Goal: Task Accomplishment & Management: Use online tool/utility

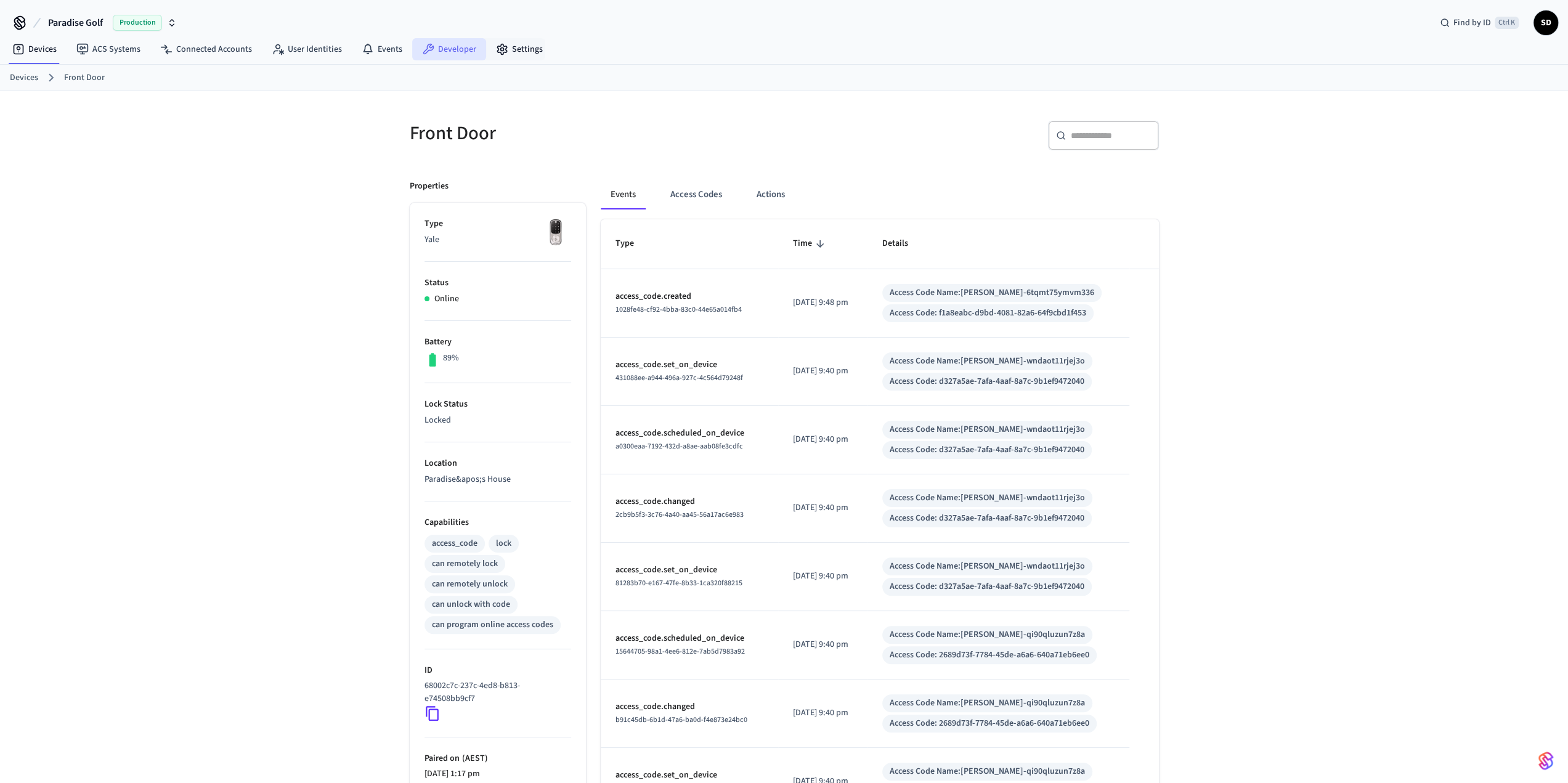
click at [434, 49] on link "Developer" at bounding box center [449, 49] width 74 height 22
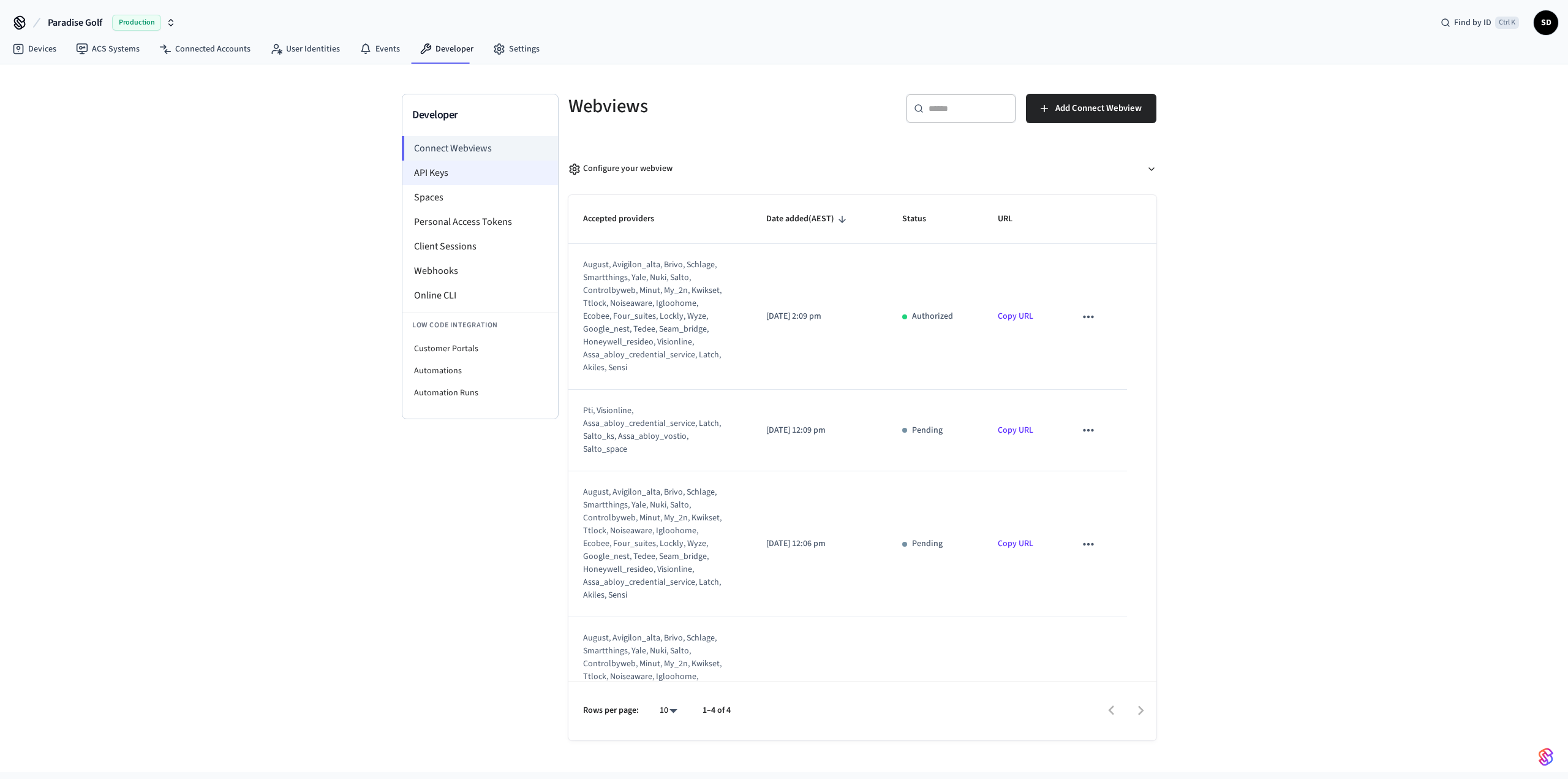
click at [459, 164] on li "API Keys" at bounding box center [480, 173] width 156 height 25
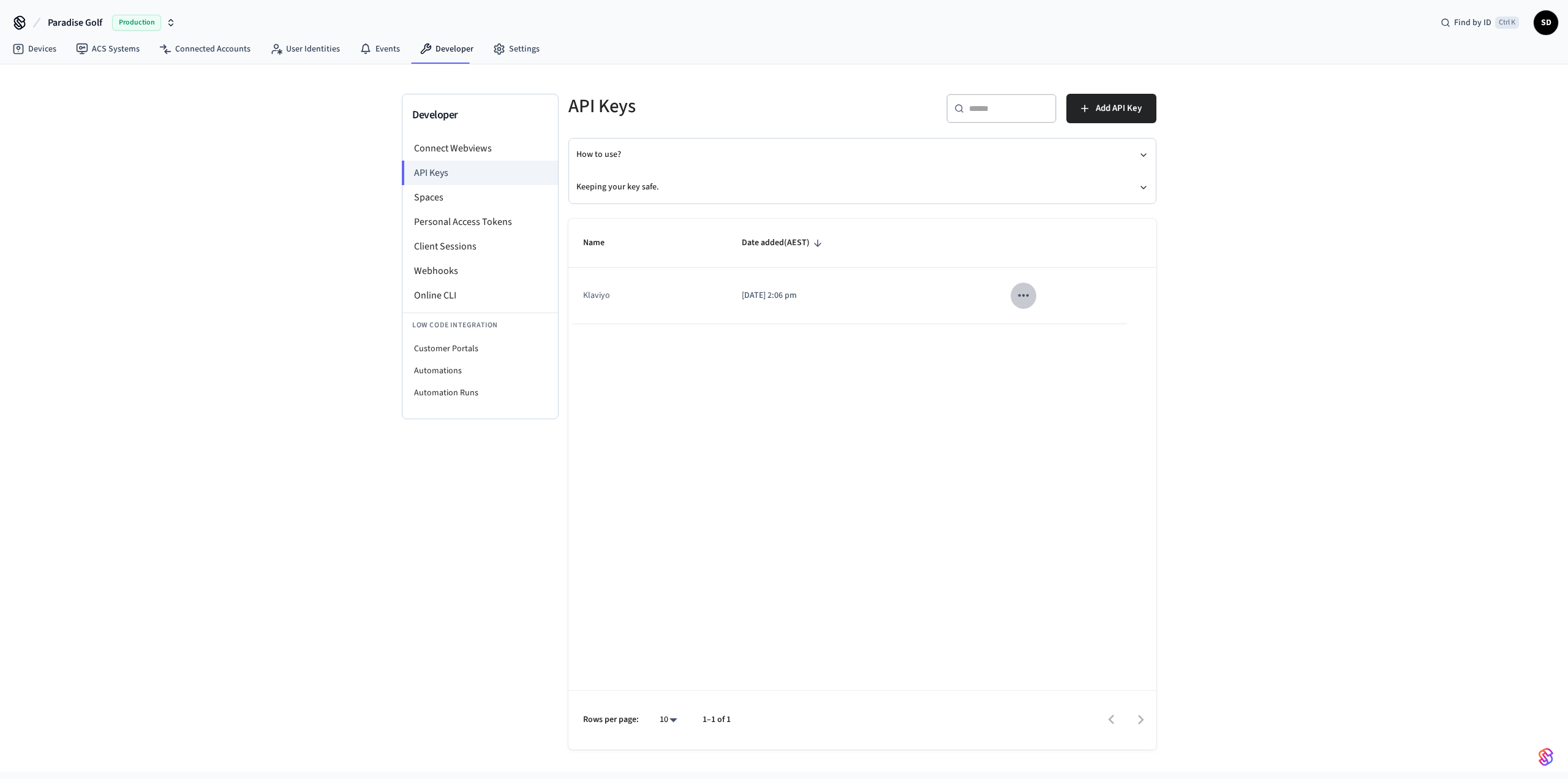
click at [1027, 295] on icon "sticky table" at bounding box center [1023, 296] width 10 height 3
click at [1125, 95] on div at bounding box center [784, 389] width 1568 height 779
click at [1114, 105] on span "Add API Key" at bounding box center [1119, 108] width 46 height 16
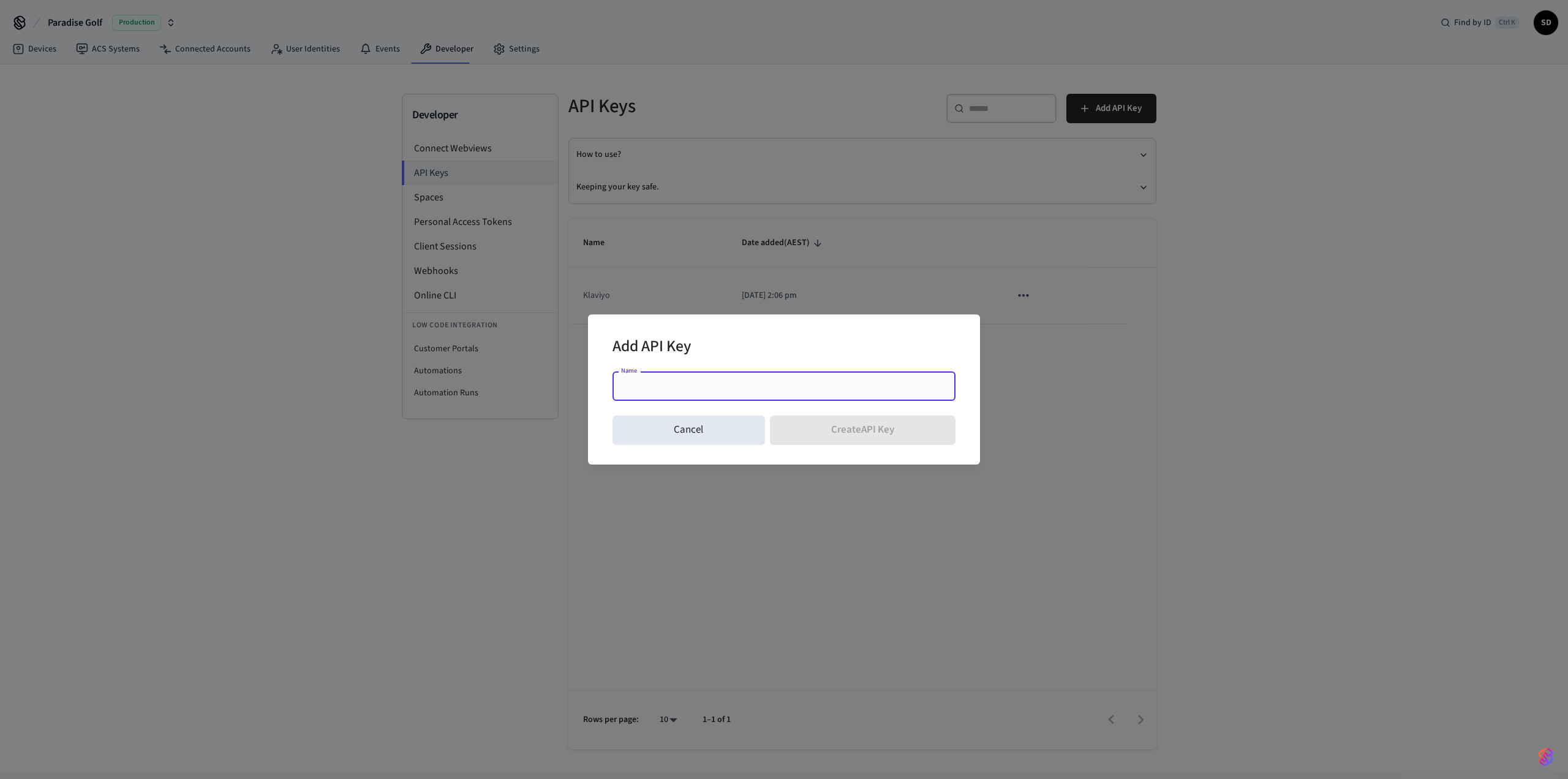
click at [737, 384] on input "Name" at bounding box center [784, 385] width 328 height 12
type input "***"
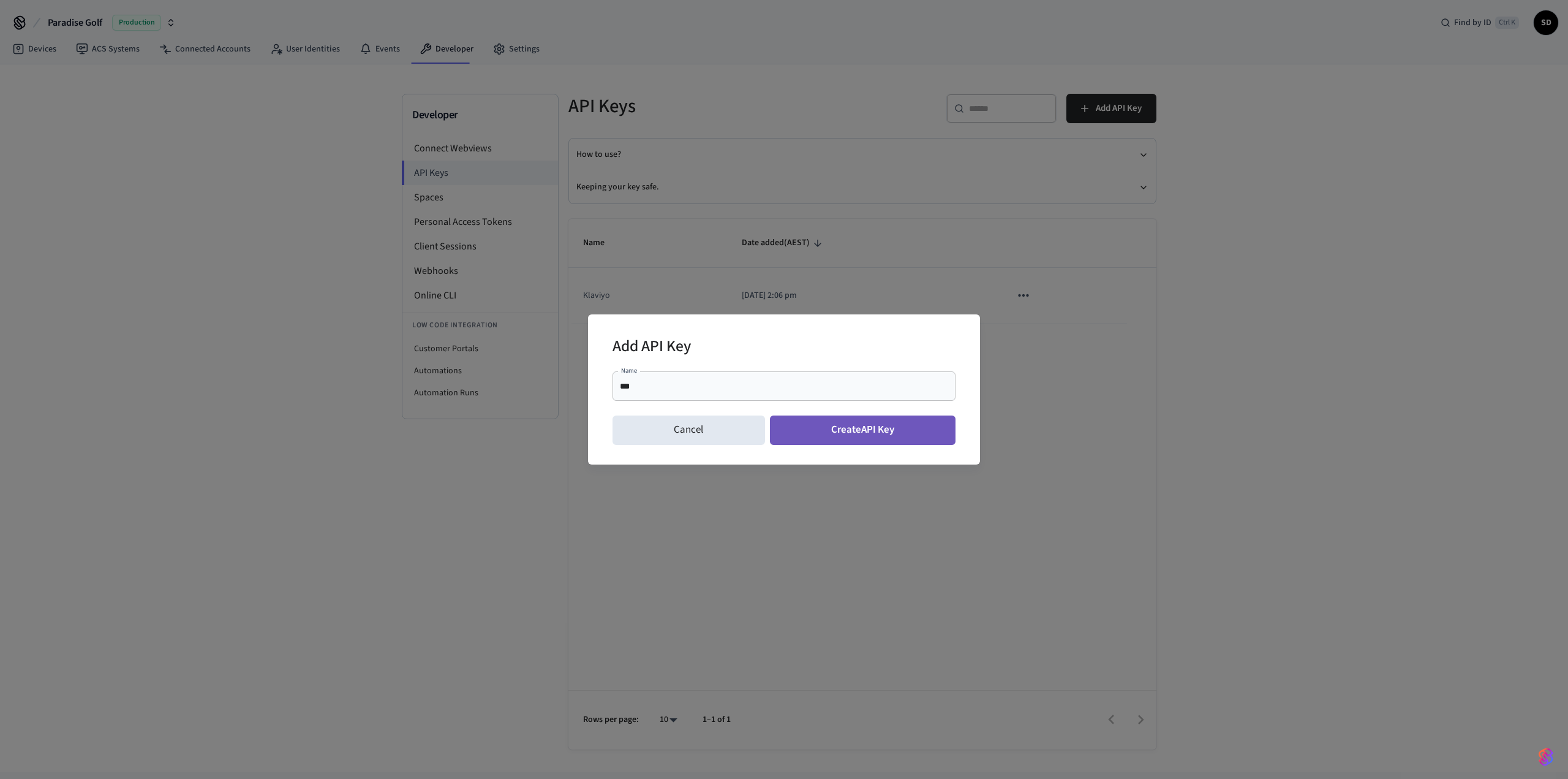
click at [843, 426] on button "Create API Key" at bounding box center [863, 430] width 186 height 29
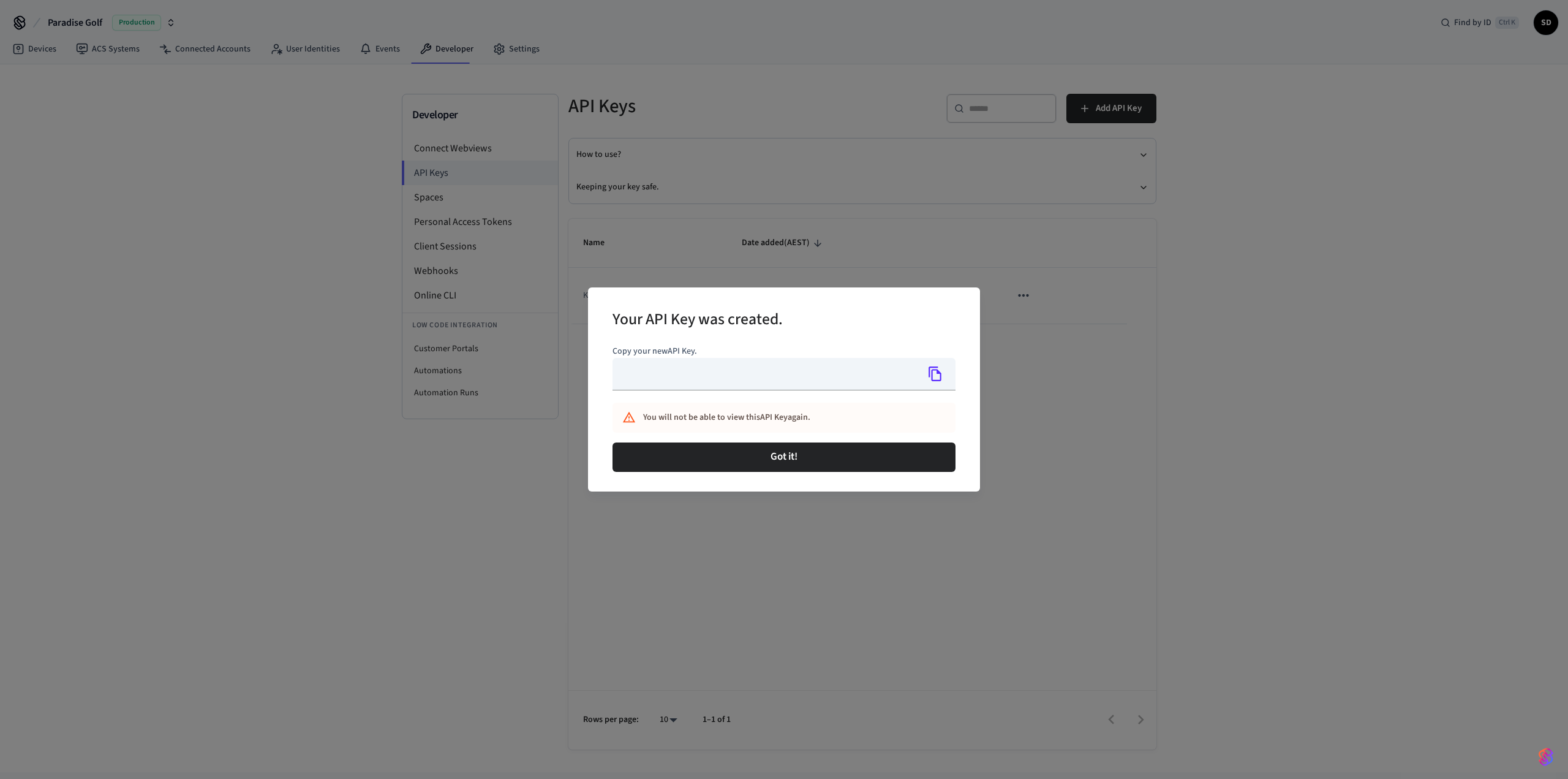
type input "**********"
click at [934, 376] on icon "Copy" at bounding box center [935, 373] width 16 height 16
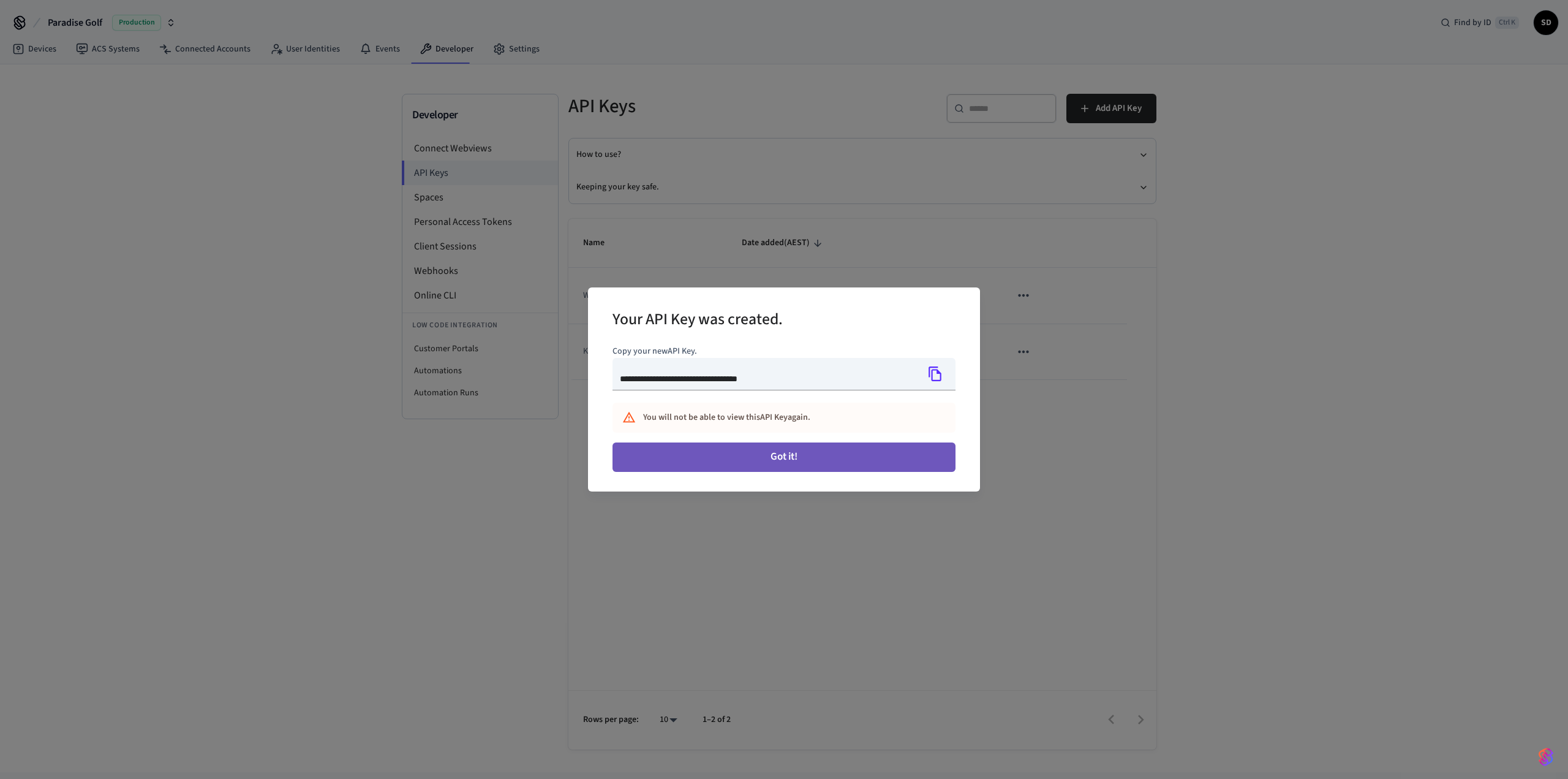
click at [787, 458] on button "Got it!" at bounding box center [784, 457] width 343 height 29
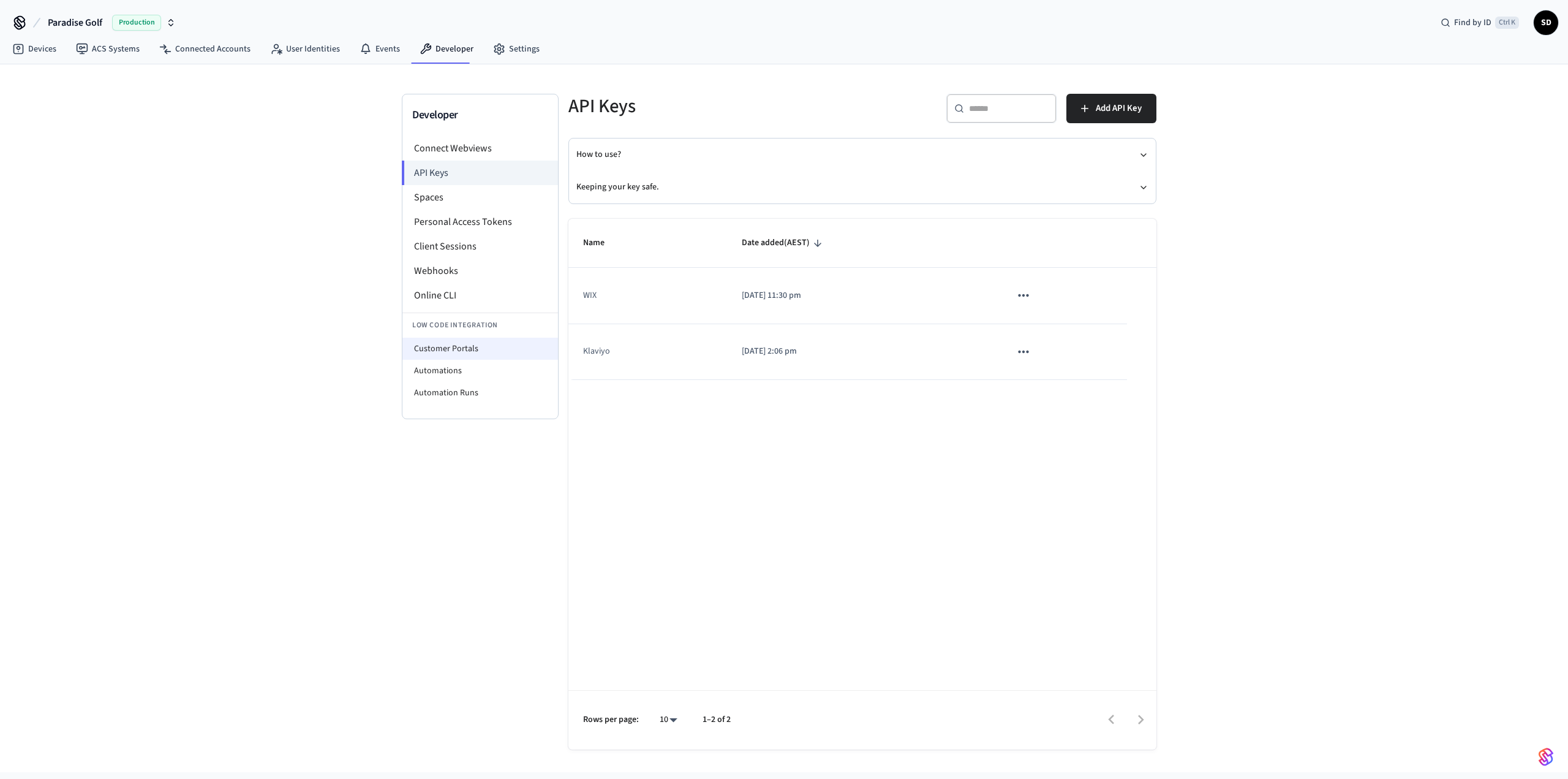
click at [481, 347] on li "Customer Portals" at bounding box center [480, 349] width 156 height 22
select select "**********"
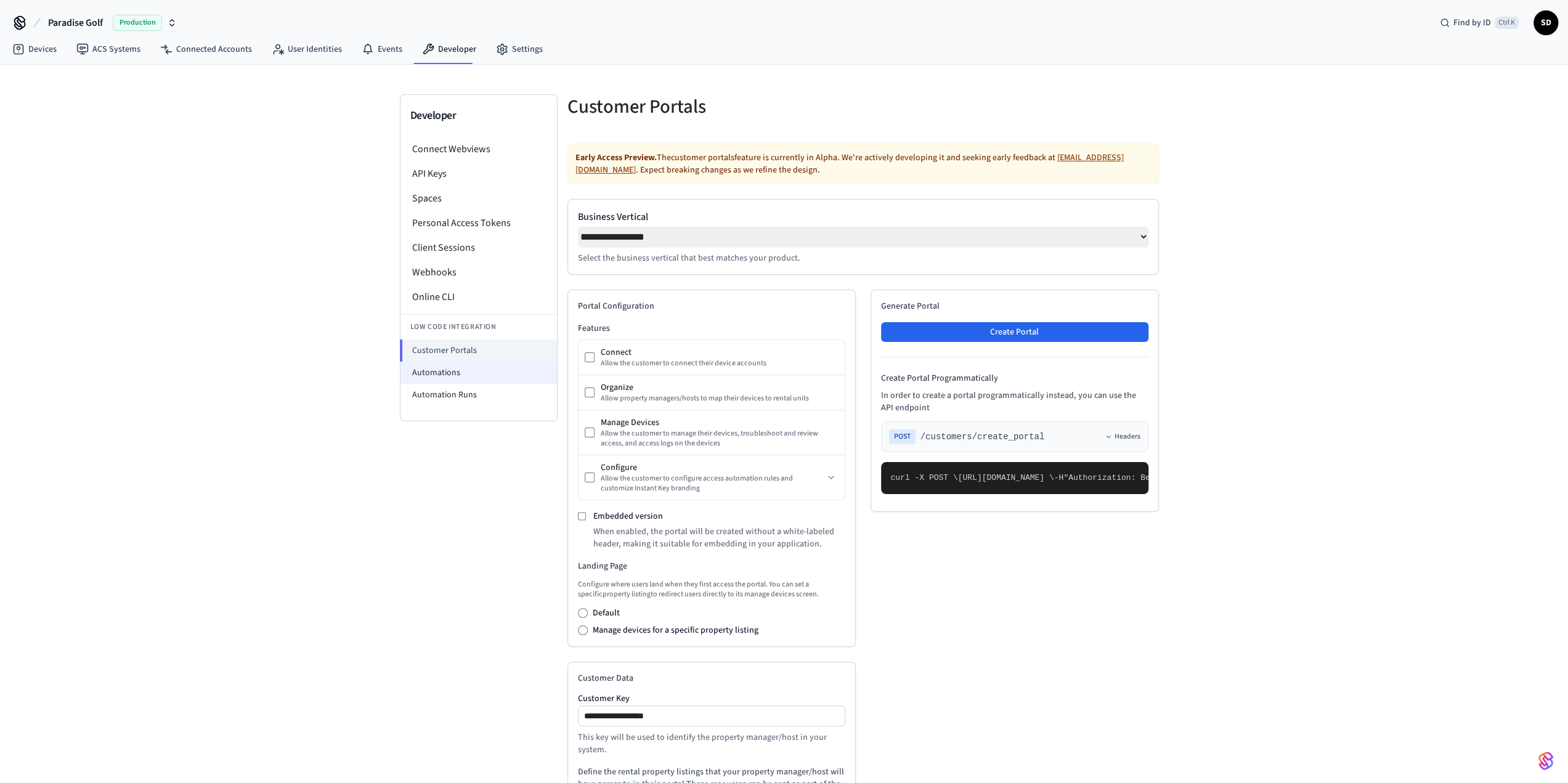
click at [458, 379] on li "Automations" at bounding box center [479, 373] width 156 height 22
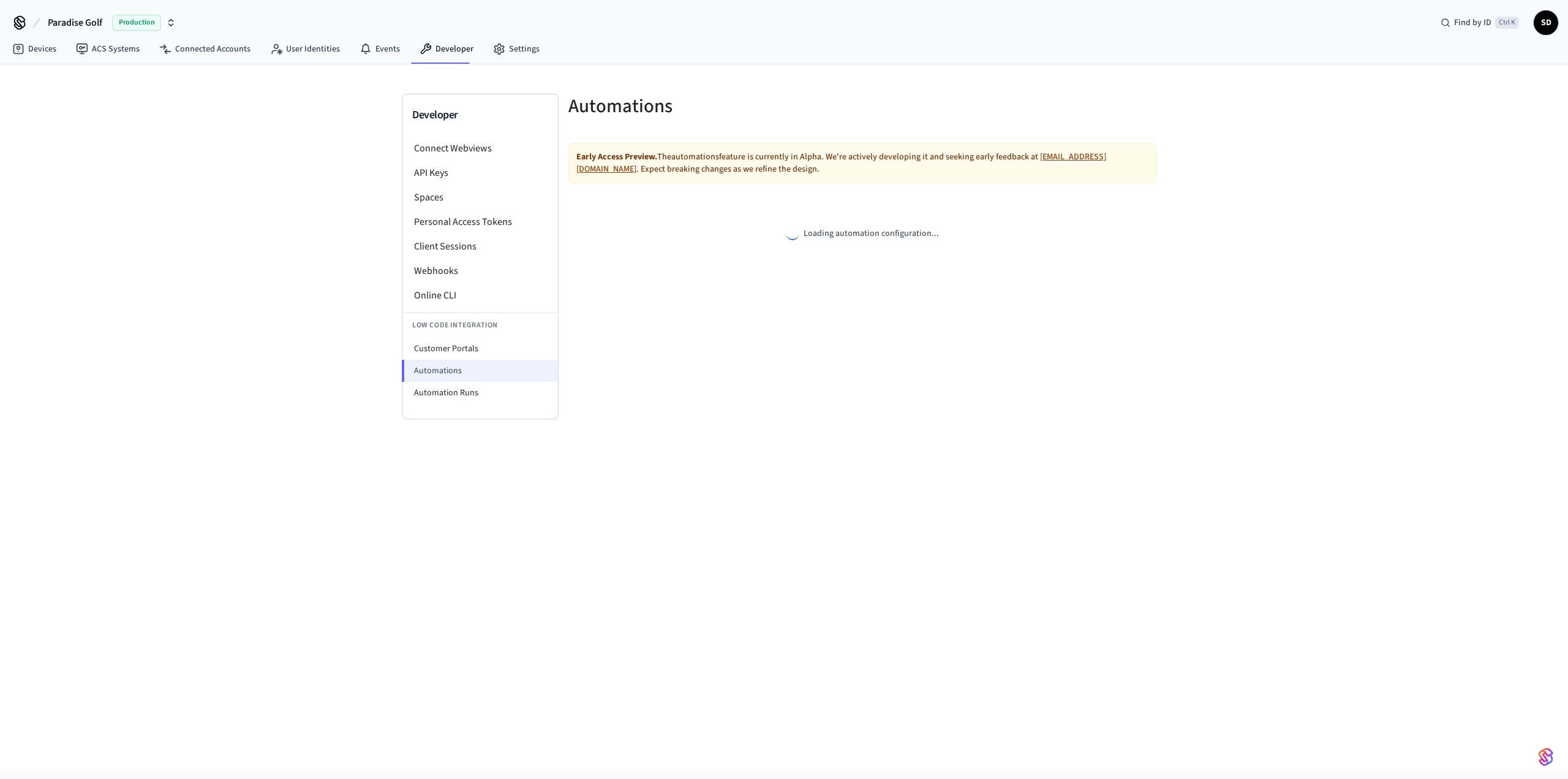
select select "**********"
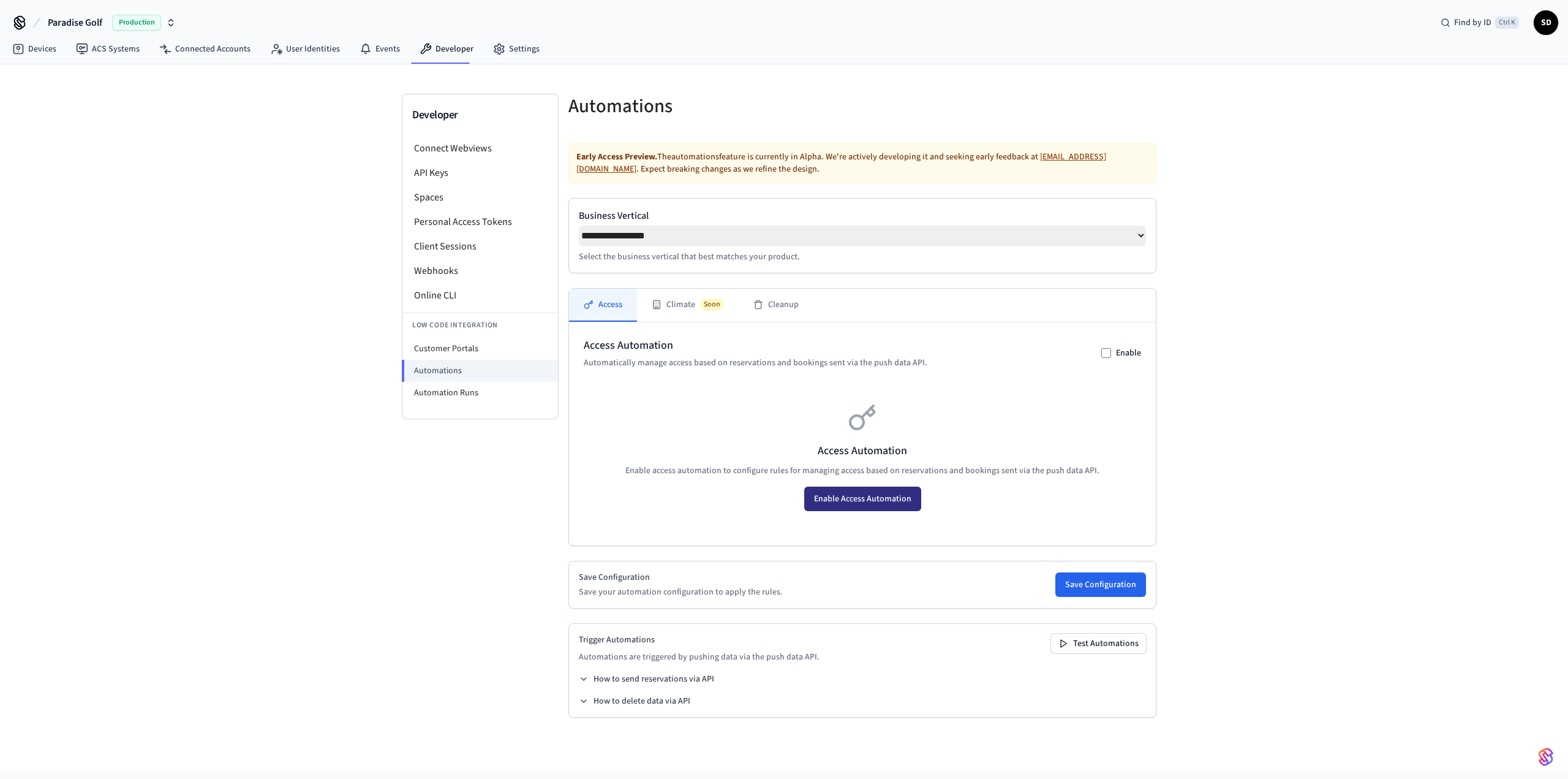
click at [857, 505] on button "Enable Access Automation" at bounding box center [863, 499] width 117 height 25
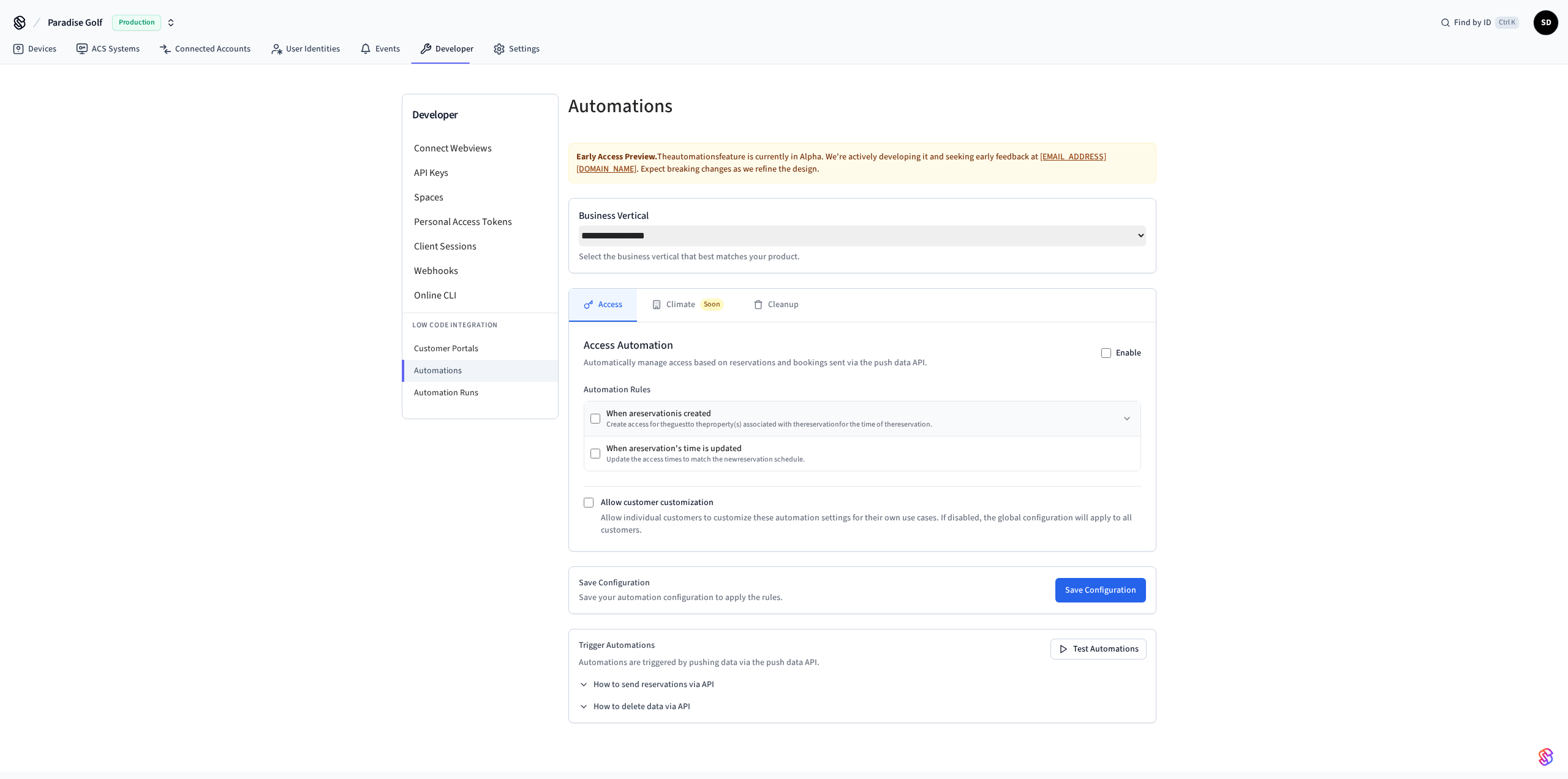
click at [1114, 419] on div "When a reservation is created Create access for the guest to the property (s) a…" at bounding box center [862, 418] width 556 height 34
click at [1131, 423] on icon at bounding box center [1127, 418] width 9 height 9
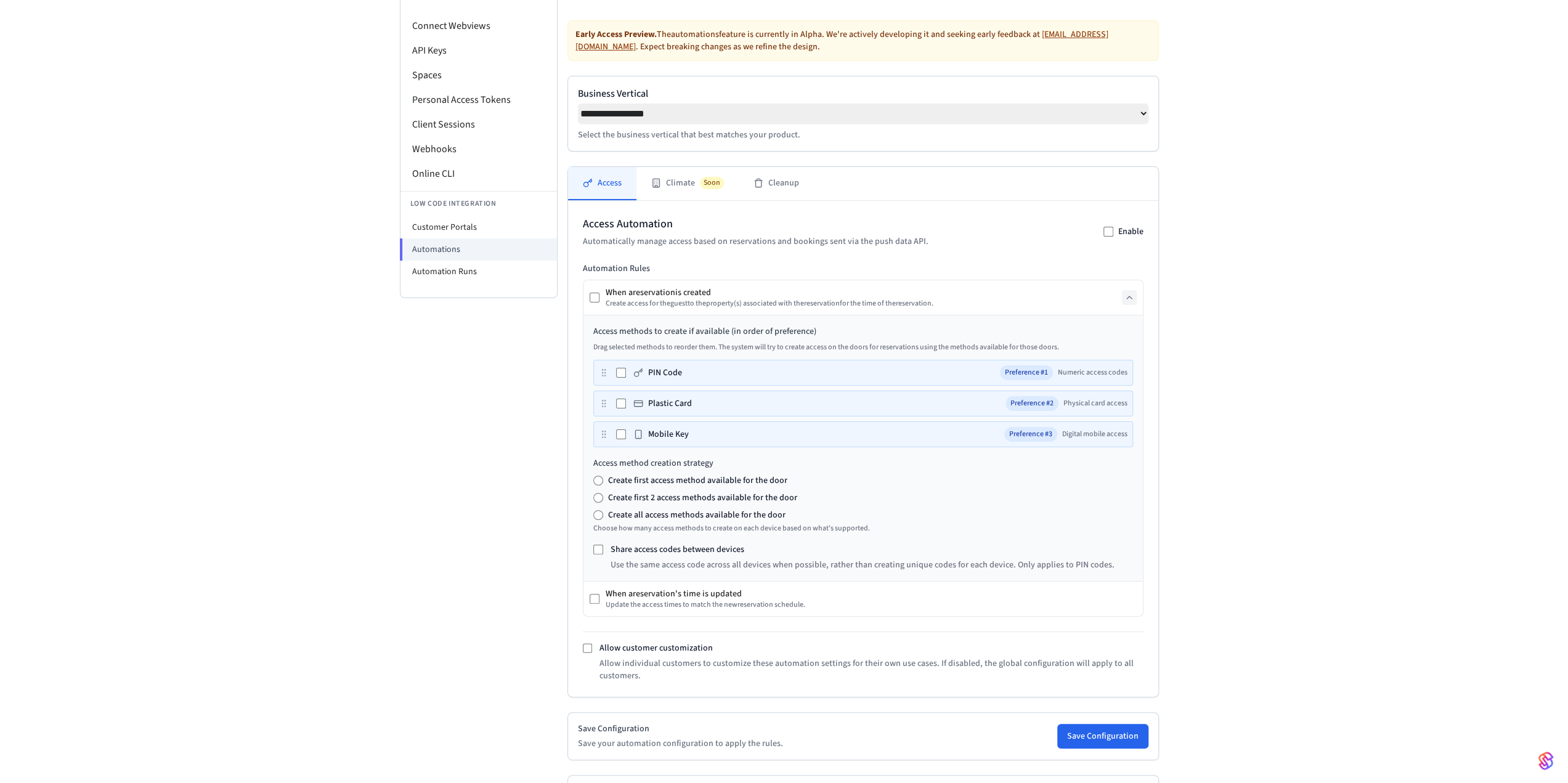
scroll to position [229, 0]
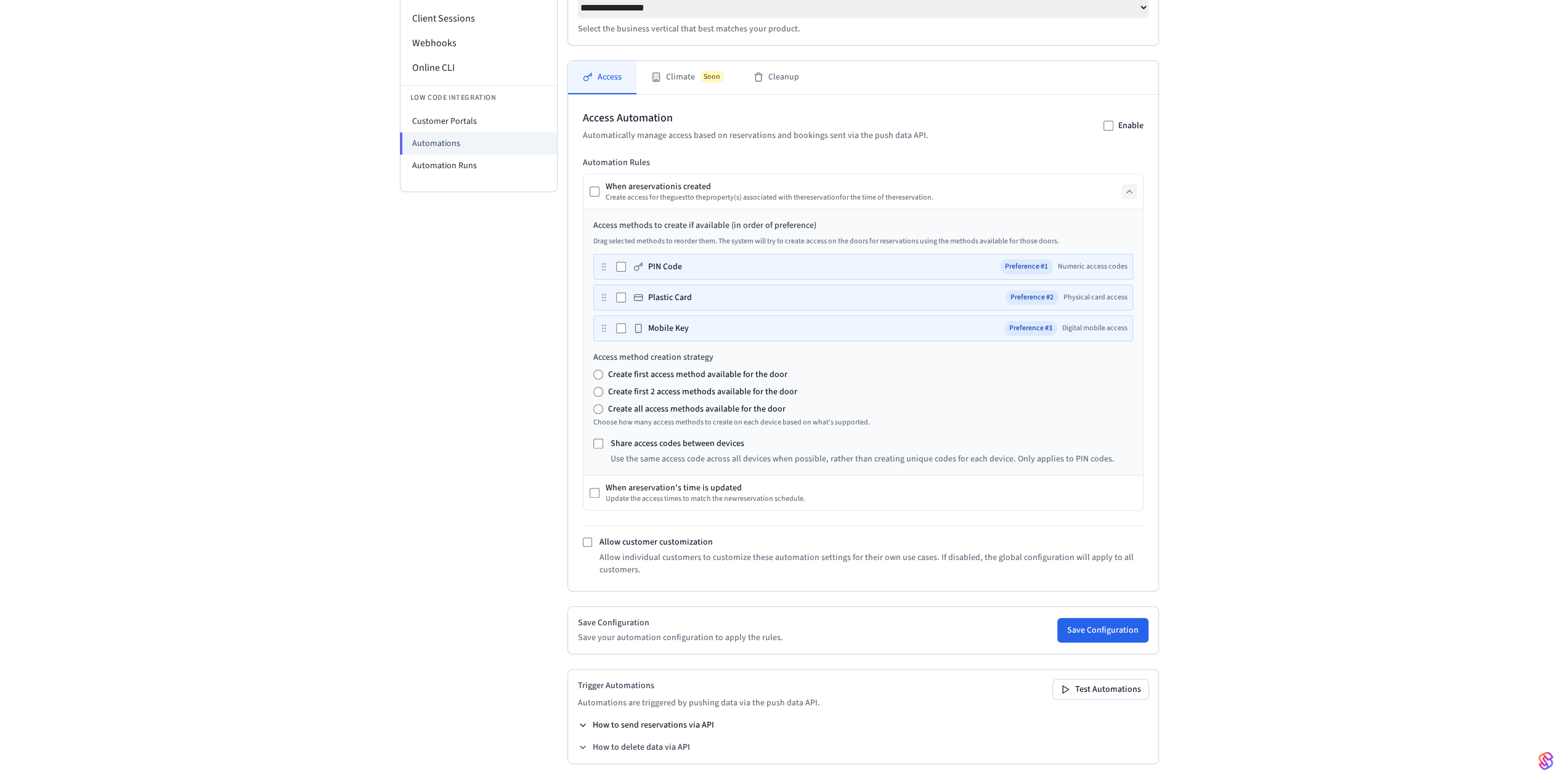
click at [581, 719] on button "How to send reservations via API" at bounding box center [646, 724] width 136 height 12
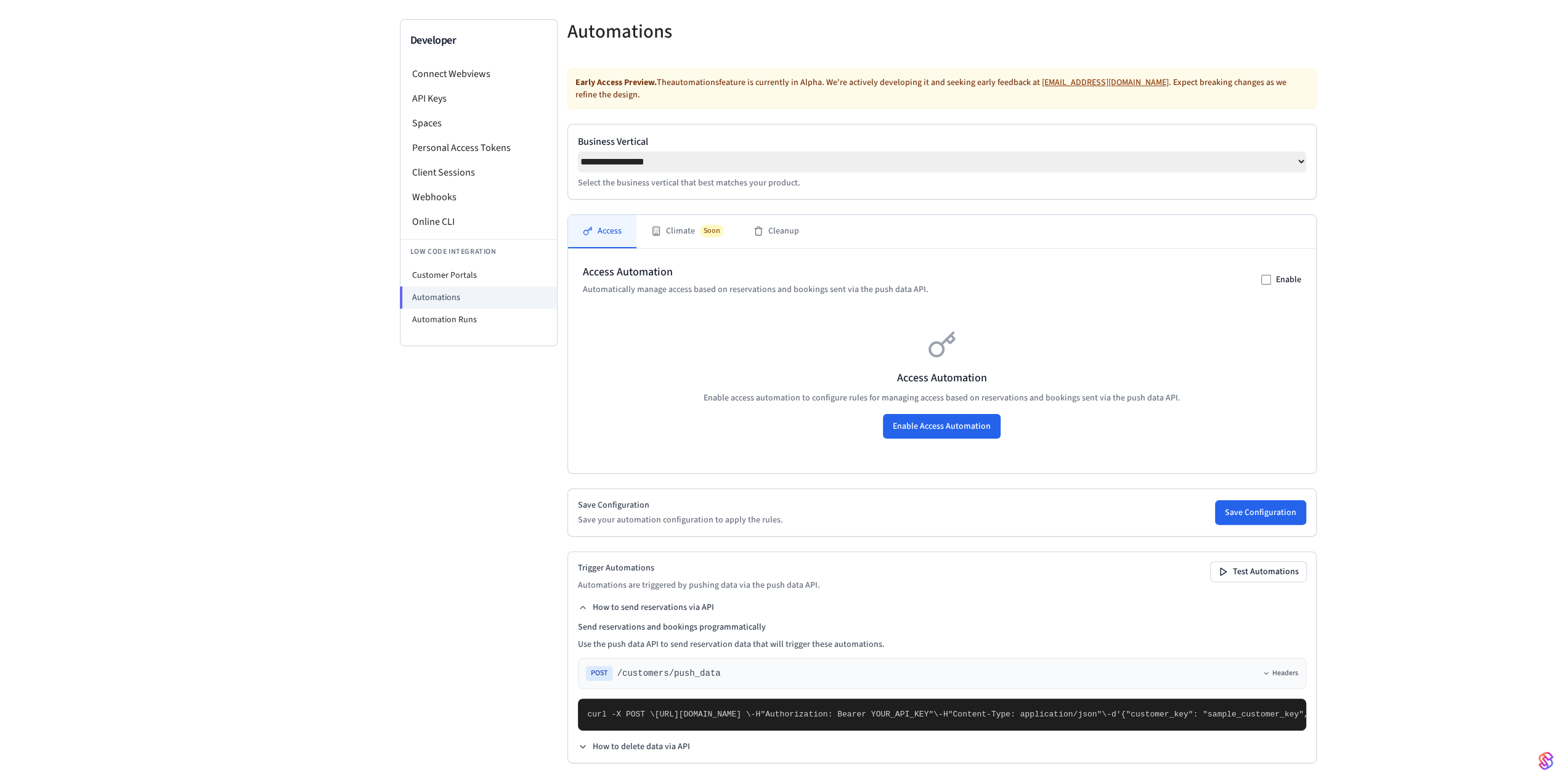
scroll to position [0, 0]
